Goal: Information Seeking & Learning: Learn about a topic

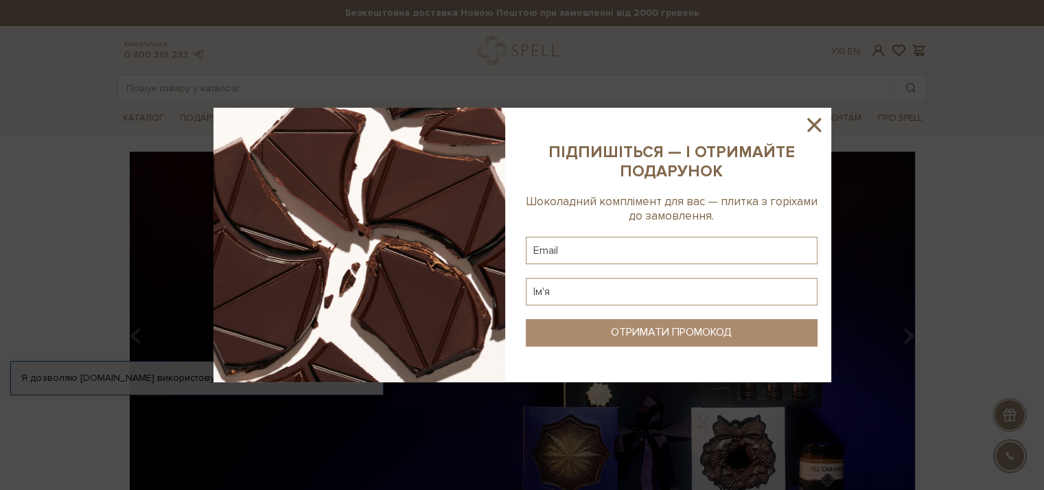
click at [808, 125] on icon at bounding box center [813, 124] width 23 height 23
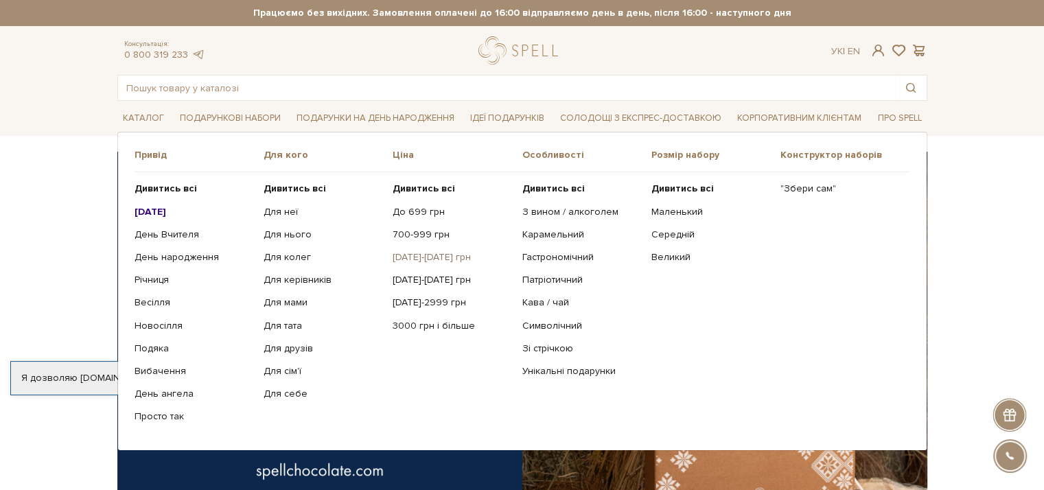
click at [397, 253] on link "[DATE]-[DATE] грн" at bounding box center [451, 257] width 119 height 12
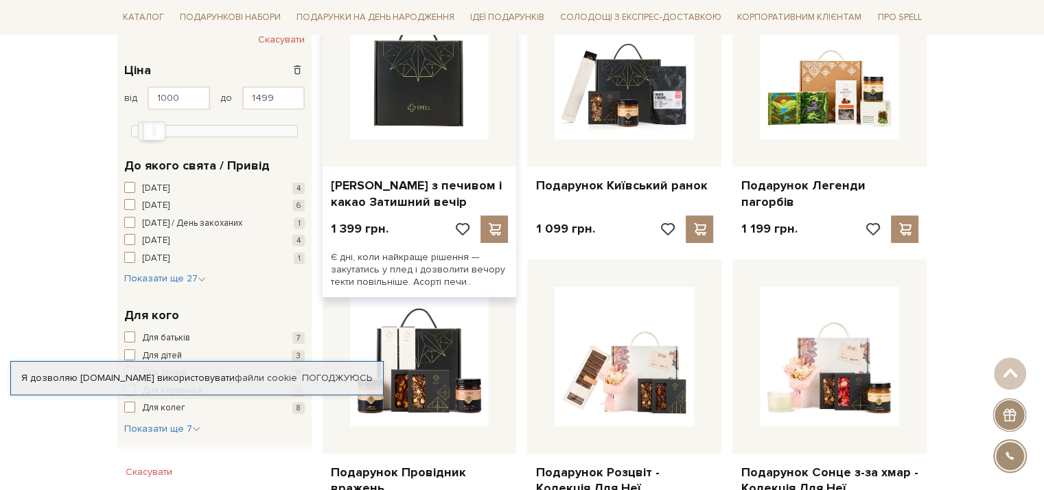
scroll to position [274, 0]
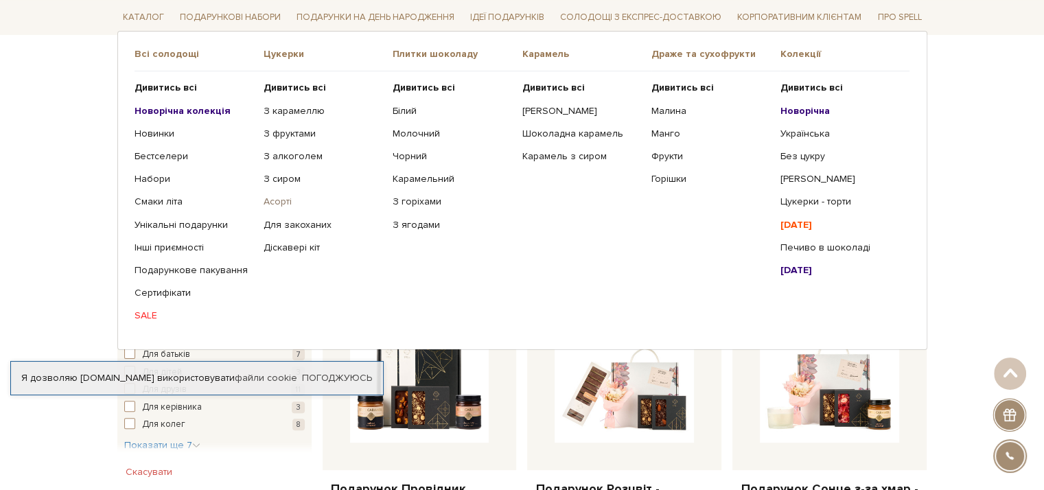
click at [268, 201] on link "Асорті" at bounding box center [322, 202] width 119 height 12
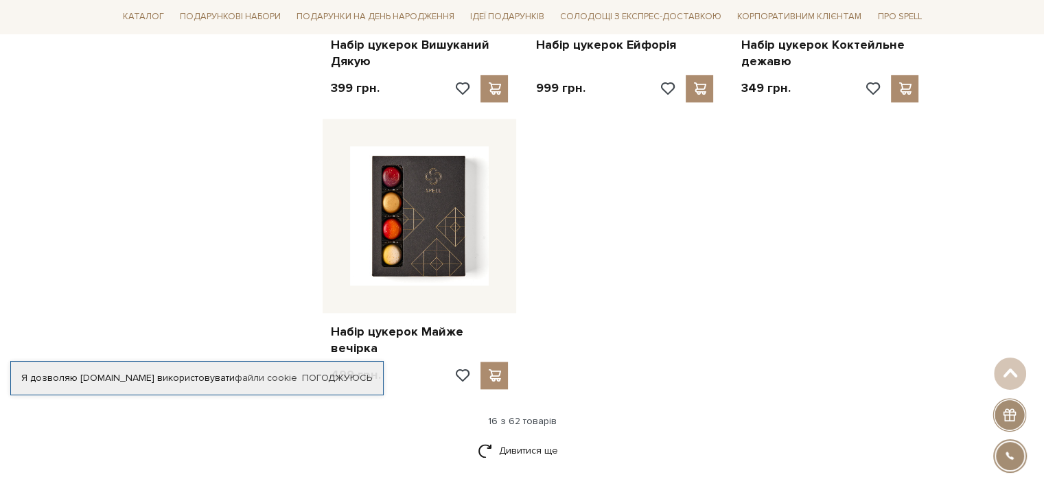
scroll to position [1510, 0]
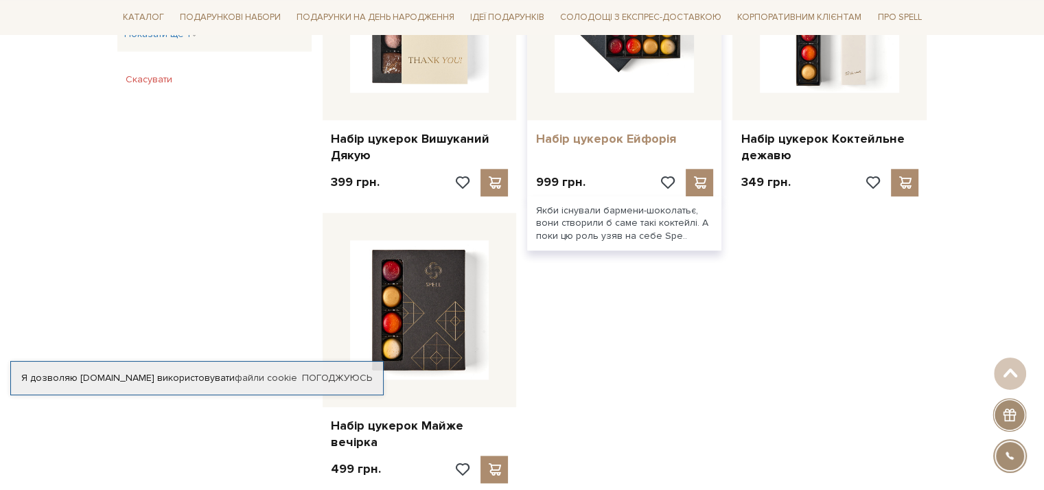
click at [631, 131] on link "Набір цукерок Ейфорія" at bounding box center [624, 139] width 178 height 16
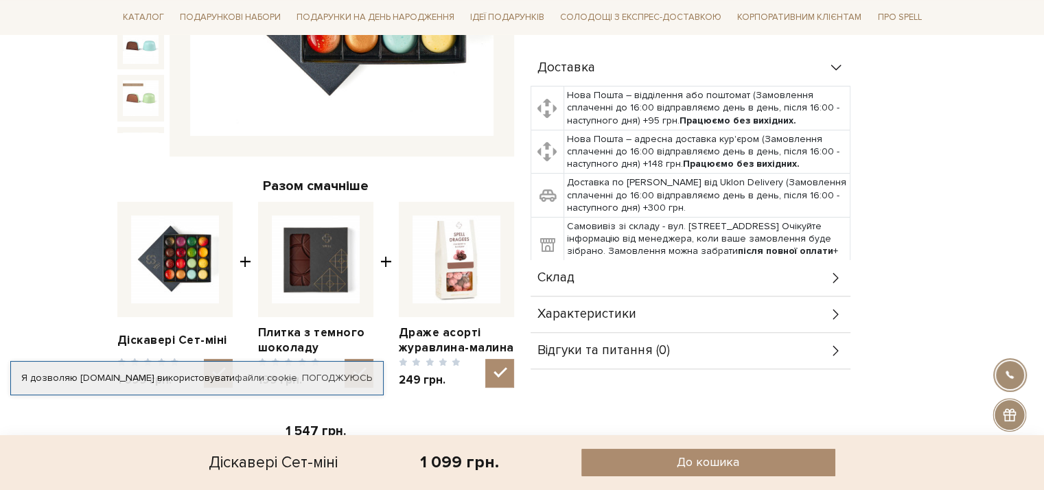
scroll to position [412, 0]
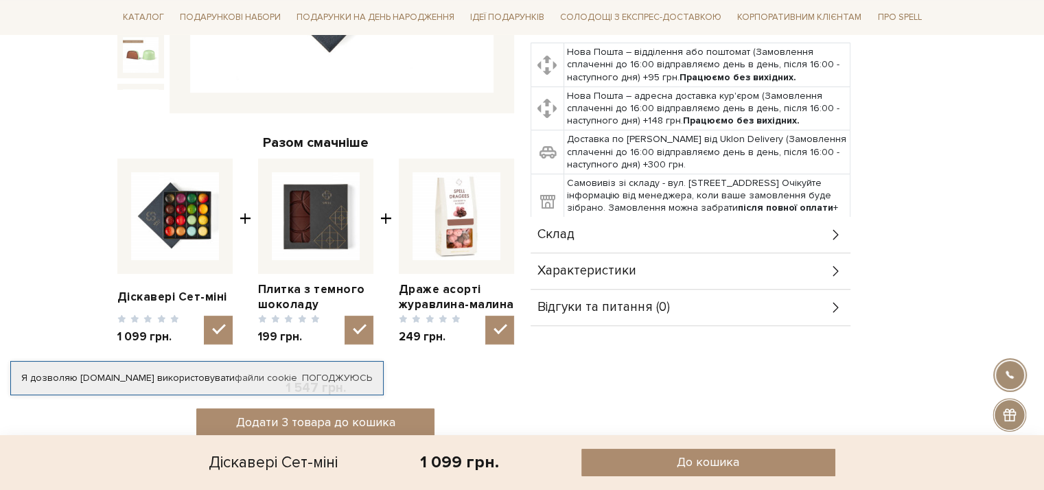
click at [826, 239] on div "Склад" at bounding box center [690, 235] width 320 height 36
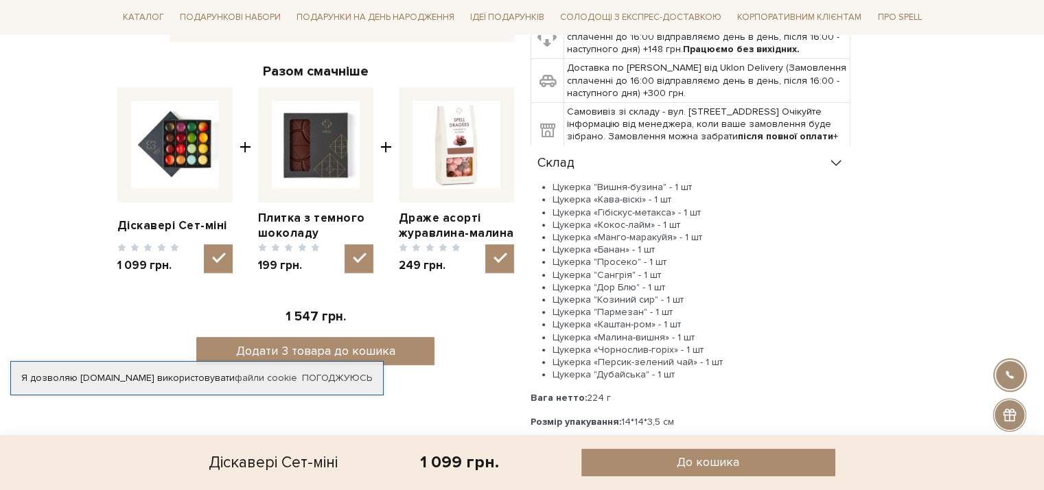
scroll to position [480, 0]
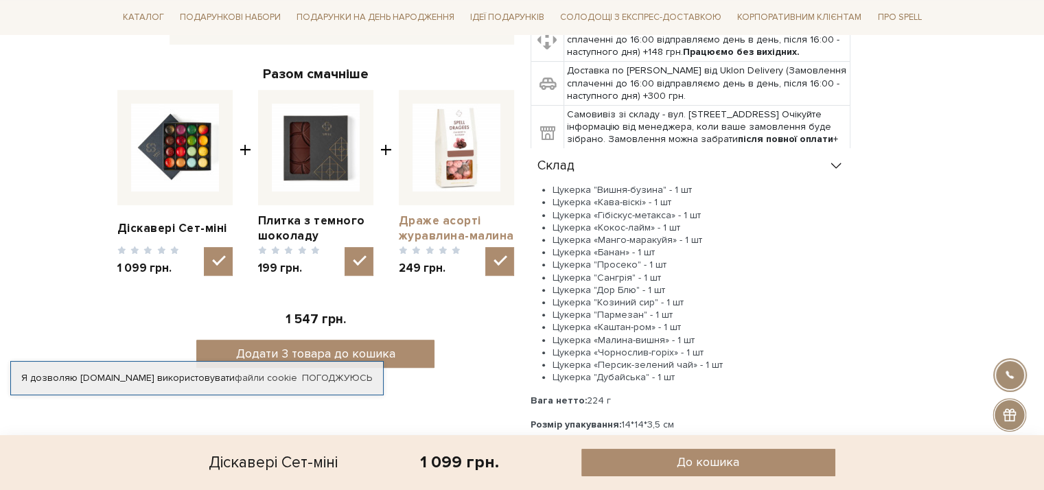
click at [455, 213] on link "Драже асорті журавлина-малина" at bounding box center [456, 228] width 115 height 30
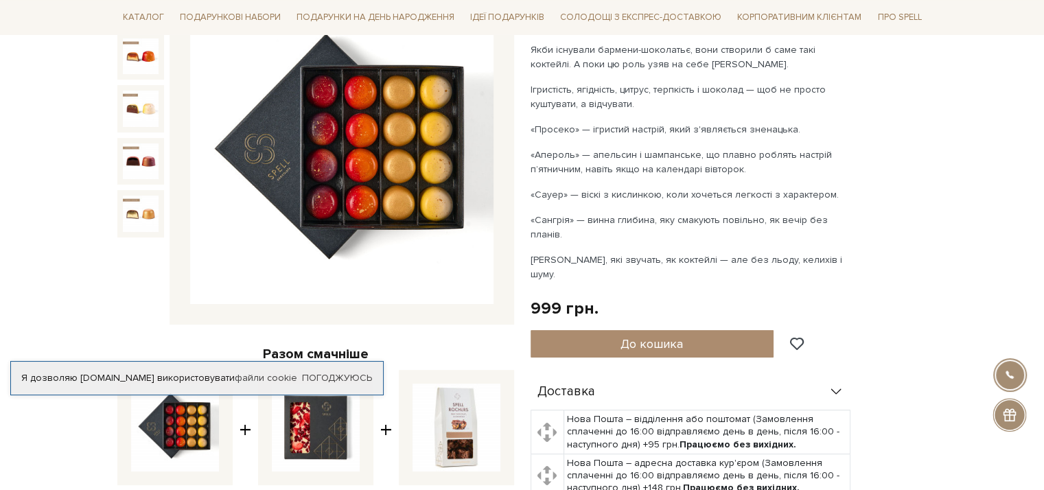
scroll to position [206, 0]
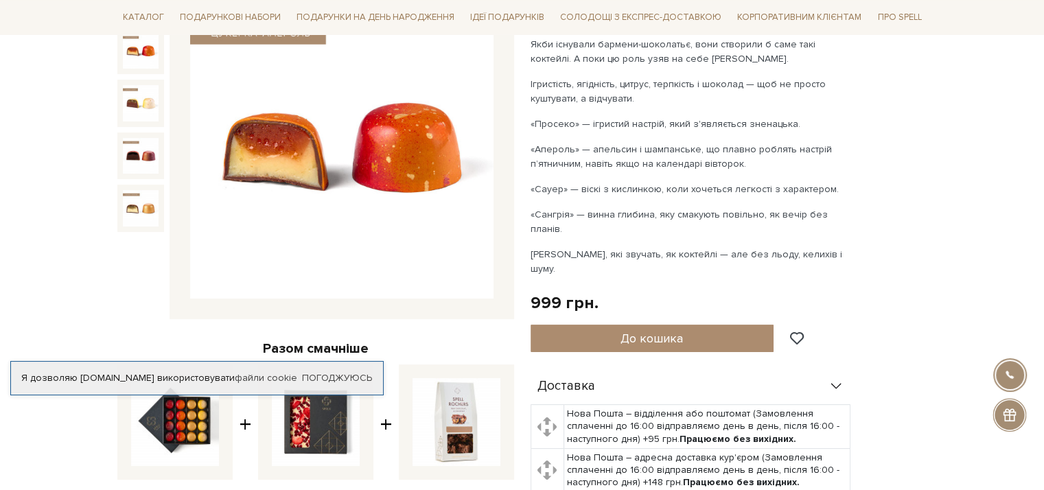
click at [140, 51] on img at bounding box center [141, 51] width 36 height 36
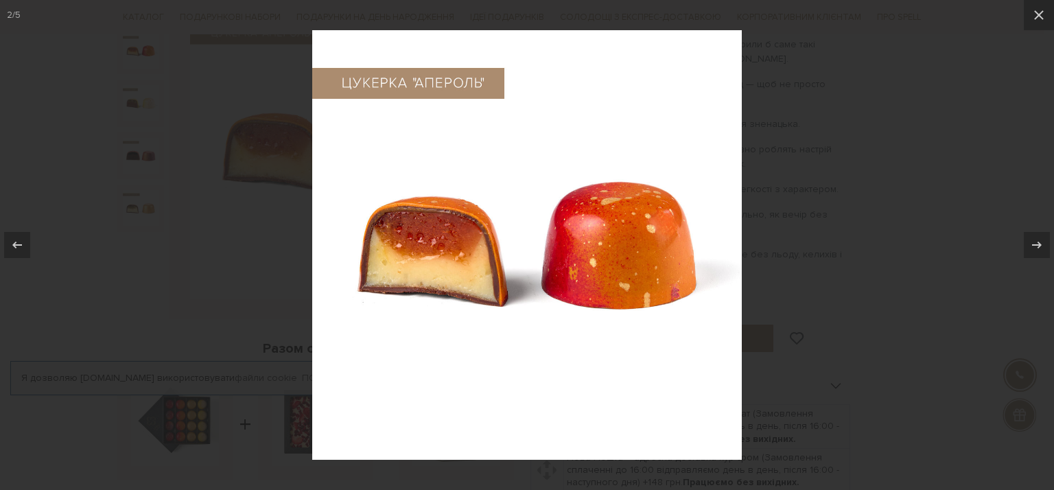
click at [141, 106] on div at bounding box center [527, 245] width 1054 height 490
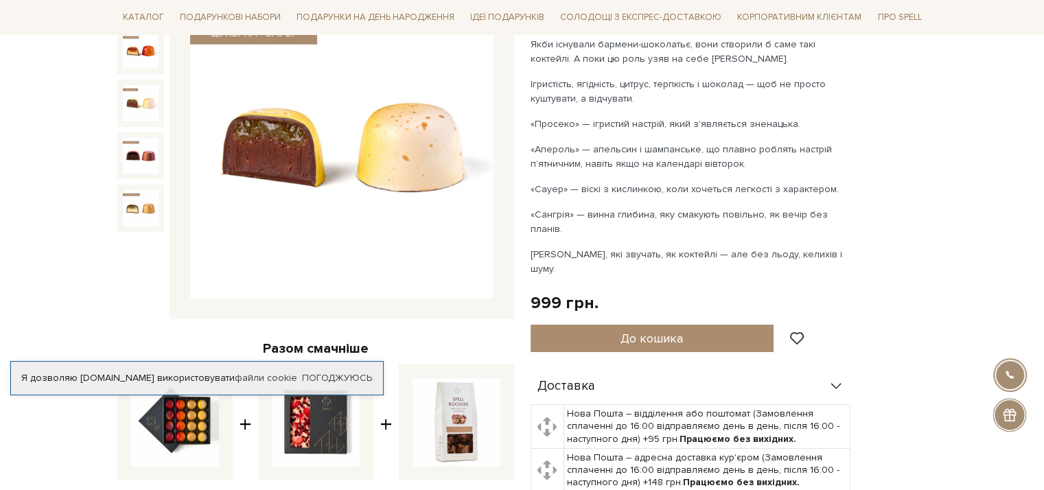
click at [141, 106] on img at bounding box center [141, 103] width 36 height 36
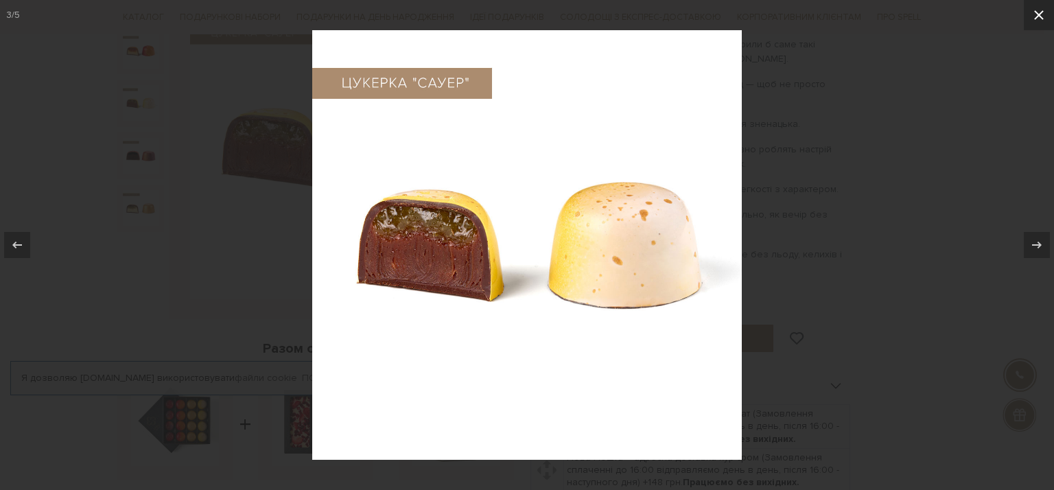
click at [1038, 16] on icon at bounding box center [1039, 15] width 10 height 10
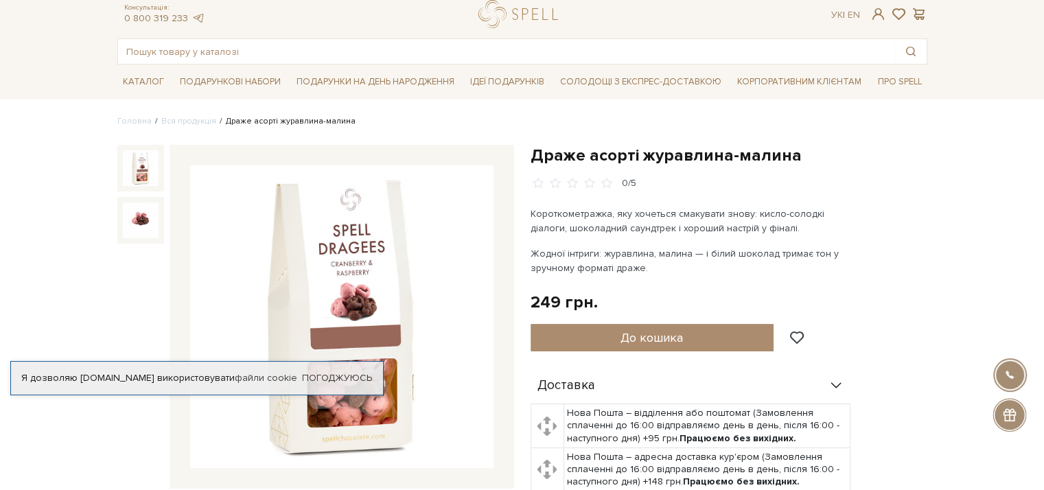
scroll to position [69, 0]
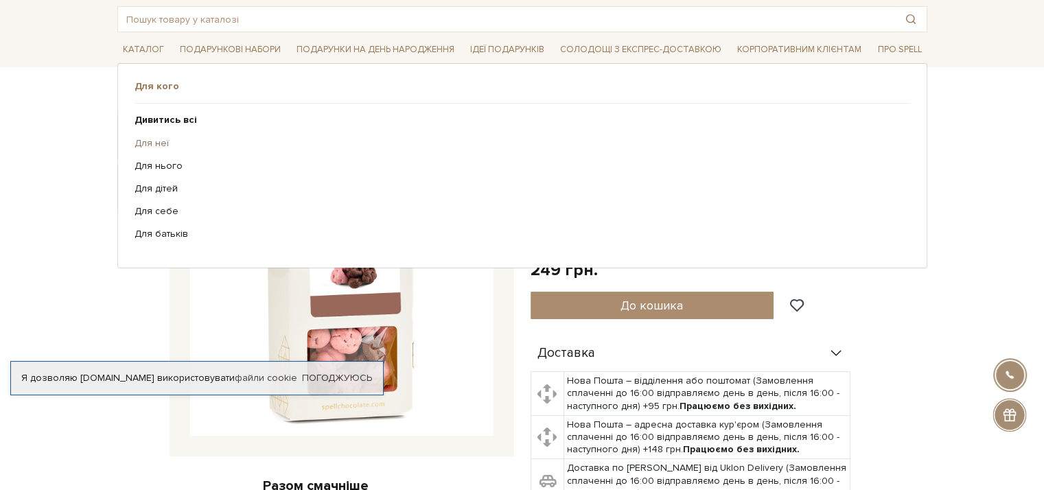
click at [140, 144] on link "Для неї" at bounding box center [516, 143] width 765 height 12
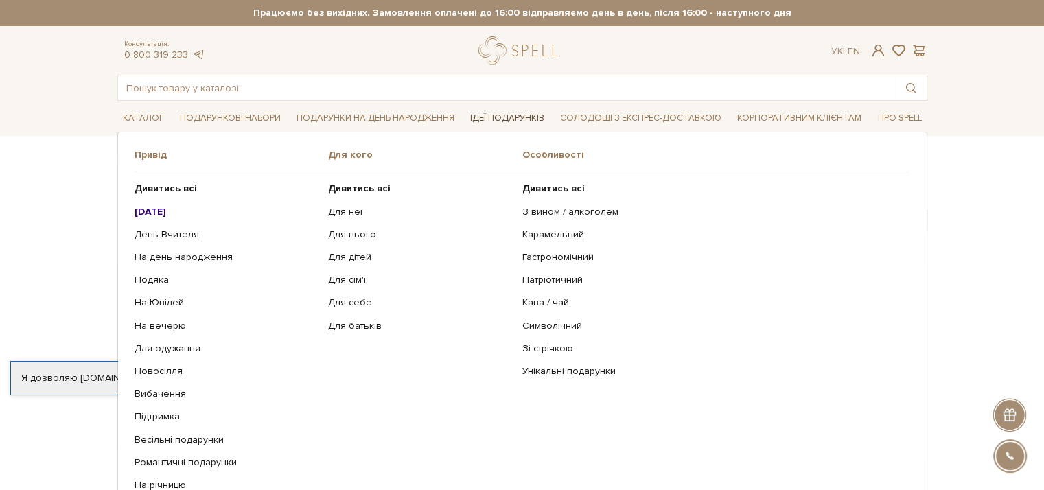
click at [543, 120] on link "Ідеї подарунків" at bounding box center [507, 118] width 85 height 21
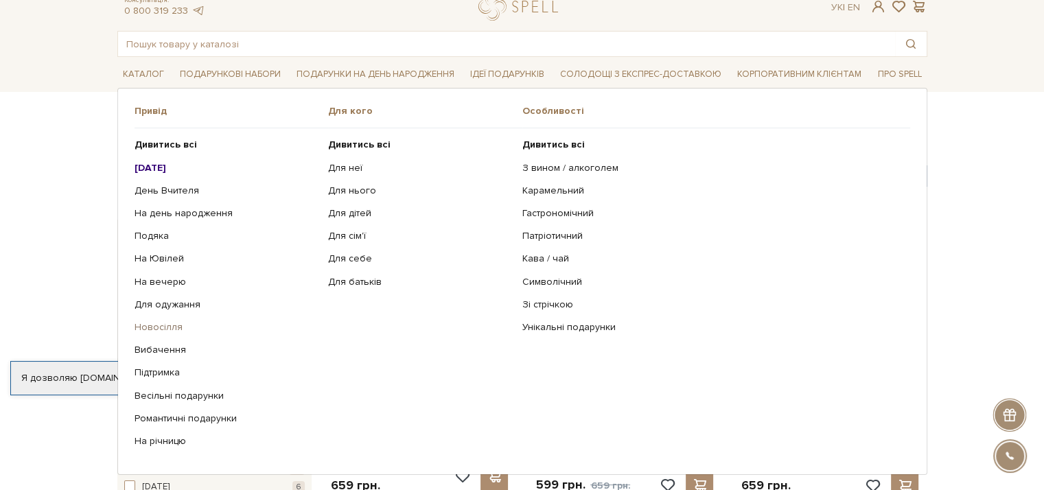
scroll to position [69, 0]
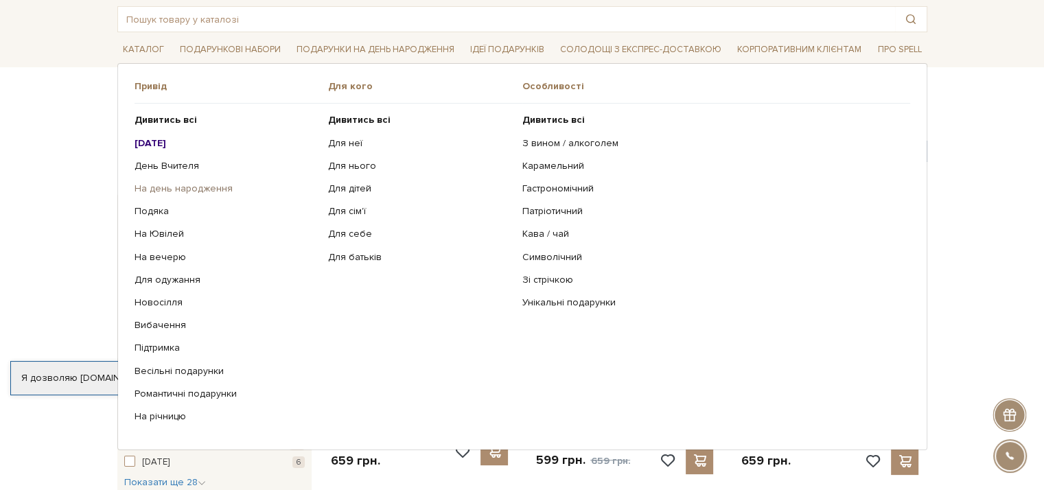
click at [209, 189] on link "На день народження" at bounding box center [226, 189] width 184 height 12
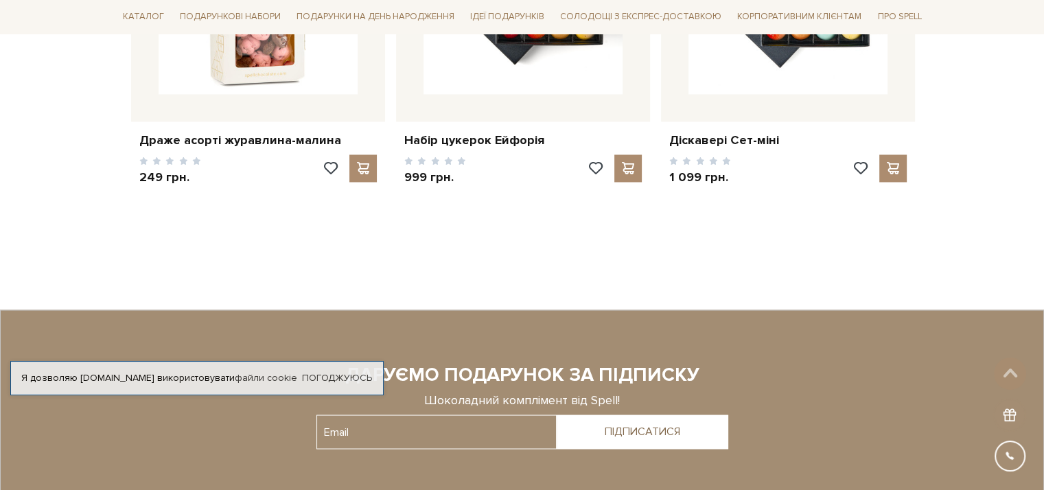
scroll to position [2470, 0]
